Goal: Task Accomplishment & Management: Complete application form

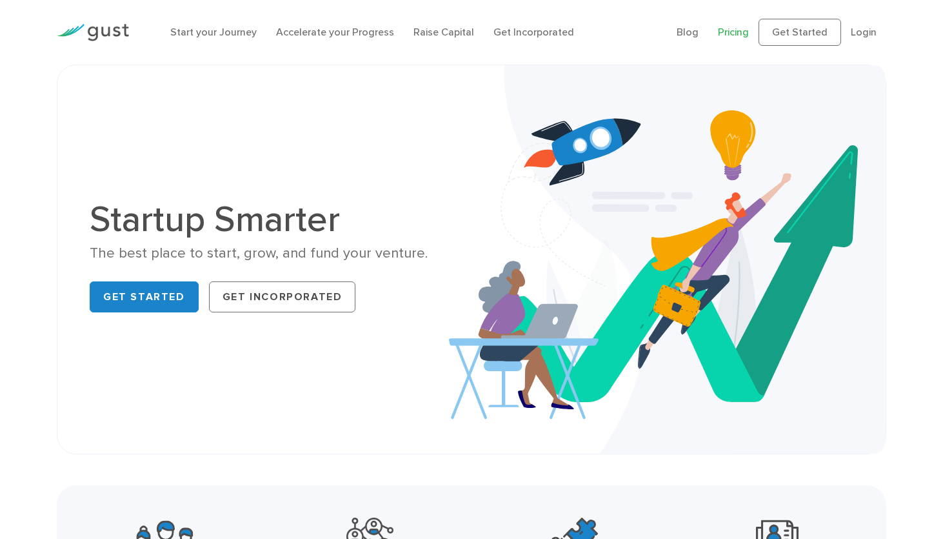
click at [744, 37] on link "Pricing" at bounding box center [733, 32] width 31 height 12
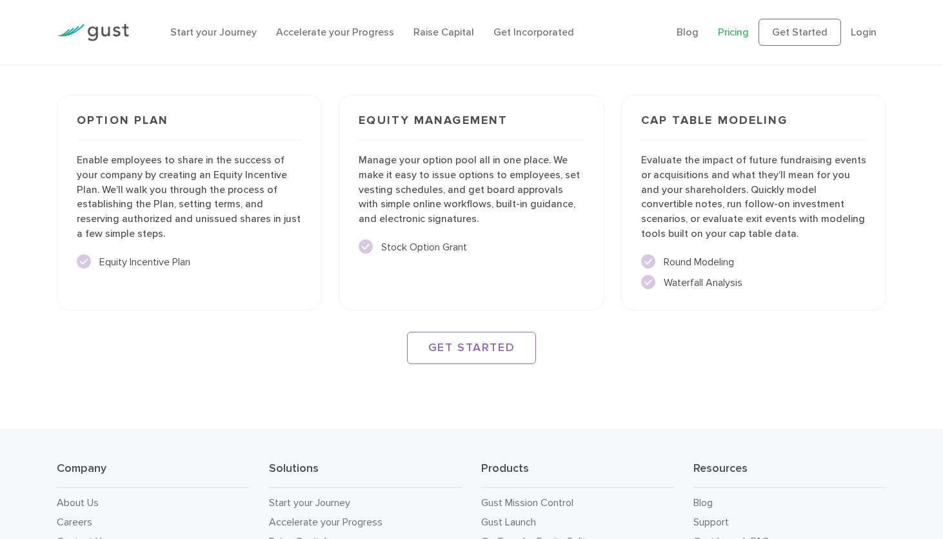
scroll to position [1895, 0]
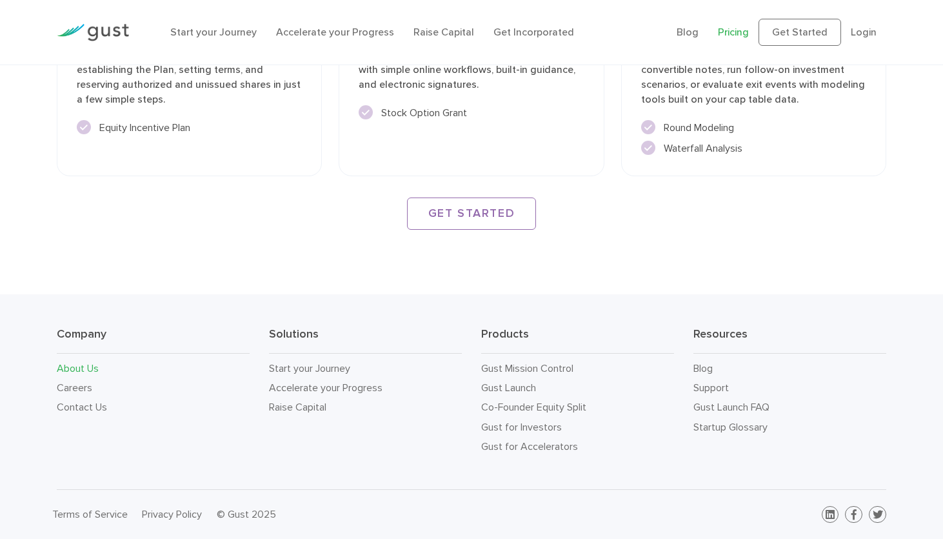
click at [87, 369] on link "About Us" at bounding box center [78, 368] width 42 height 12
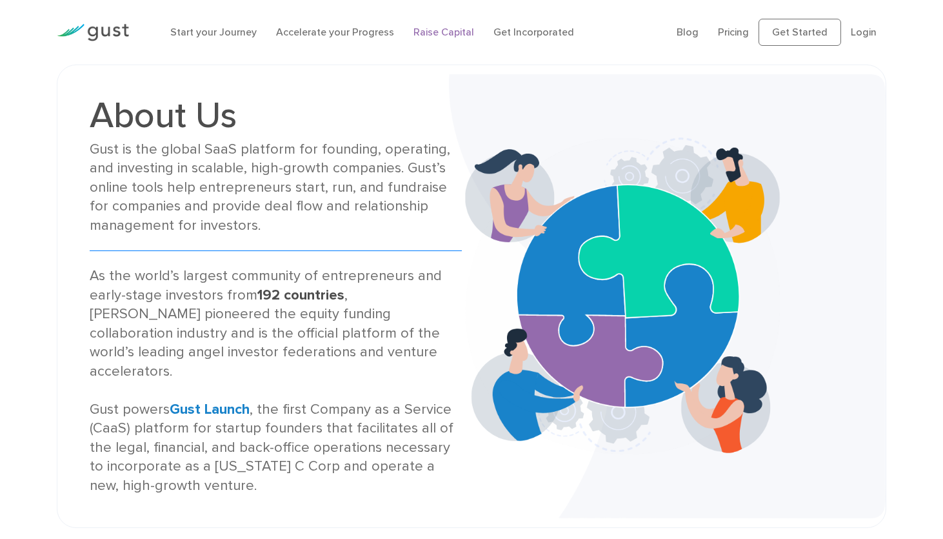
click at [432, 28] on link "Raise Capital" at bounding box center [444, 32] width 61 height 12
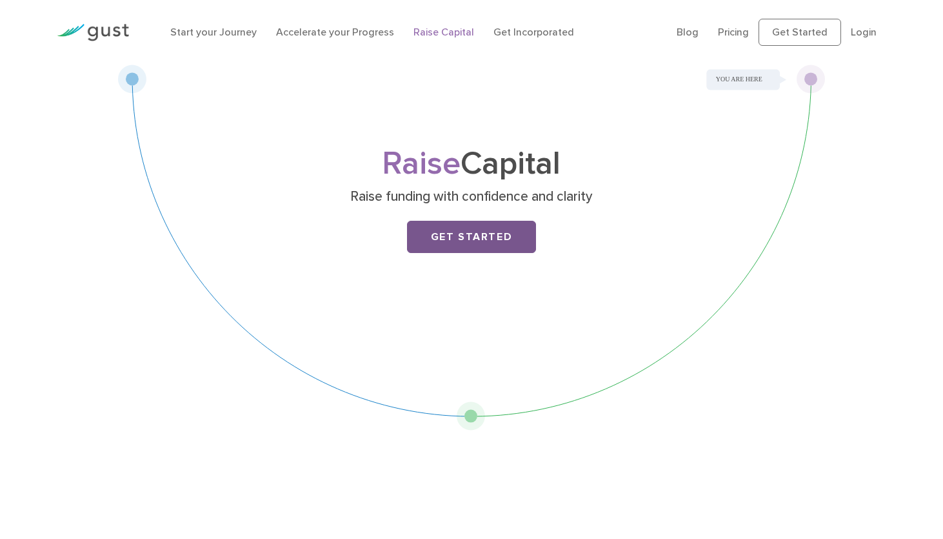
click at [474, 236] on link "Get Started" at bounding box center [471, 237] width 129 height 32
